Goal: Transaction & Acquisition: Purchase product/service

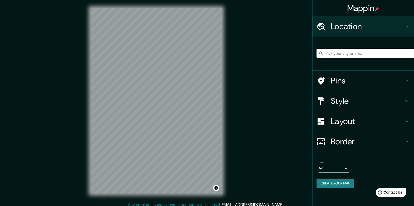
click at [358, 48] on div at bounding box center [364, 53] width 97 height 25
click at [360, 52] on input "Pick your city or area" at bounding box center [364, 53] width 97 height 9
click at [350, 50] on input "Pick your city or area" at bounding box center [364, 53] width 97 height 9
click at [290, 86] on div "Mappin Location Pins Style Layout Border Choose a border. Hint : you can make l…" at bounding box center [207, 105] width 414 height 210
click at [340, 53] on input "Pick your city or area" at bounding box center [364, 53] width 97 height 9
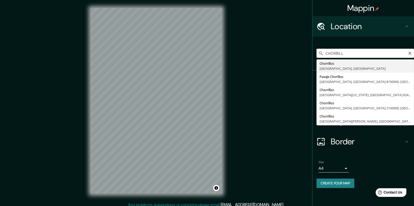
type input "Chorrillos, Provincia de Lima, Perú"
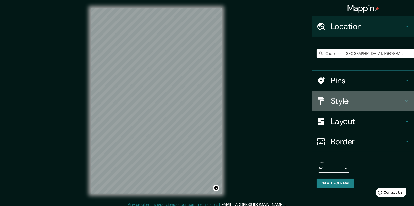
click at [359, 103] on h4 "Style" at bounding box center [367, 101] width 73 height 10
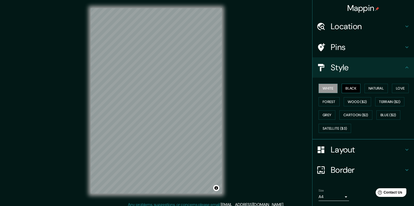
click at [350, 90] on button "Black" at bounding box center [351, 88] width 19 height 9
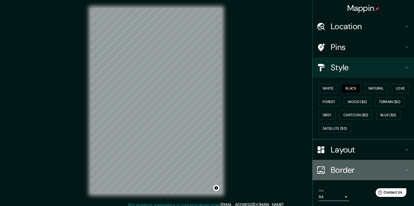
drag, startPoint x: 401, startPoint y: 169, endPoint x: 402, endPoint y: 161, distance: 8.2
click at [402, 161] on div "Border" at bounding box center [362, 170] width 101 height 20
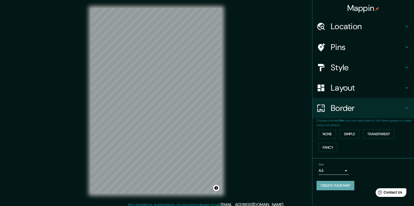
click at [335, 182] on button "Create your map" at bounding box center [335, 185] width 38 height 9
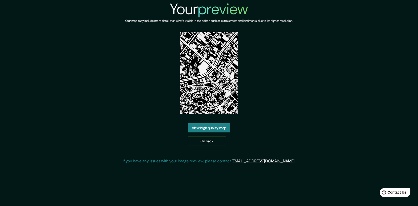
click at [221, 130] on link "View high quality map" at bounding box center [209, 127] width 42 height 9
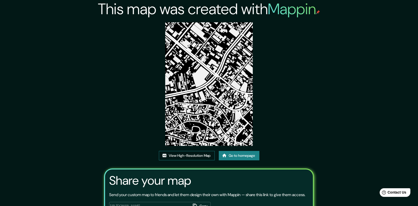
click at [206, 151] on link "View High-Resolution Map" at bounding box center [187, 155] width 56 height 9
